Goal: Information Seeking & Learning: Compare options

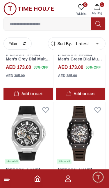
scroll to position [1020, 0]
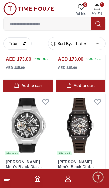
scroll to position [1048, 0]
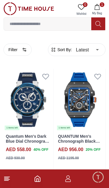
click at [24, 25] on input at bounding box center [48, 24] width 88 height 12
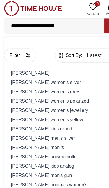
type input "**********"
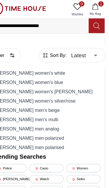
click at [96, 22] on icon at bounding box center [99, 24] width 6 height 7
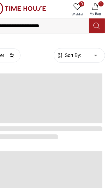
type input "******"
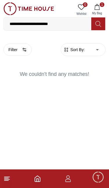
click at [96, 22] on icon at bounding box center [99, 24] width 6 height 7
click at [98, 27] on icon at bounding box center [99, 24] width 6 height 7
click at [6, 181] on line at bounding box center [6, 181] width 4 height 0
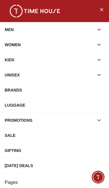
click at [95, 47] on button "button" at bounding box center [99, 45] width 10 height 10
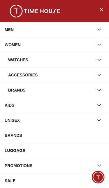
click at [89, 61] on div "Watches" at bounding box center [51, 60] width 86 height 10
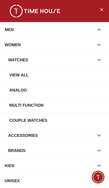
click at [78, 75] on div "View all" at bounding box center [56, 75] width 95 height 10
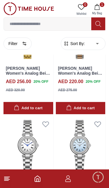
scroll to position [1048, 0]
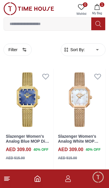
click at [4, 182] on icon at bounding box center [6, 179] width 7 height 7
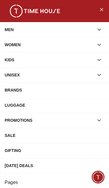
click at [98, 74] on icon "button" at bounding box center [99, 75] width 6 height 6
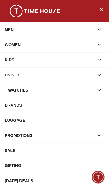
click at [99, 90] on icon "button" at bounding box center [99, 90] width 6 height 6
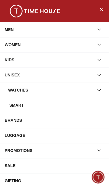
click at [99, 91] on icon "button" at bounding box center [99, 90] width 3 height 1
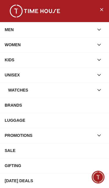
click at [102, 91] on icon "button" at bounding box center [99, 90] width 6 height 6
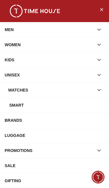
click at [80, 109] on div "Smart" at bounding box center [56, 105] width 95 height 10
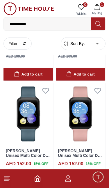
scroll to position [1041, 0]
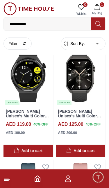
scroll to position [961, 0]
